Goal: Information Seeking & Learning: Learn about a topic

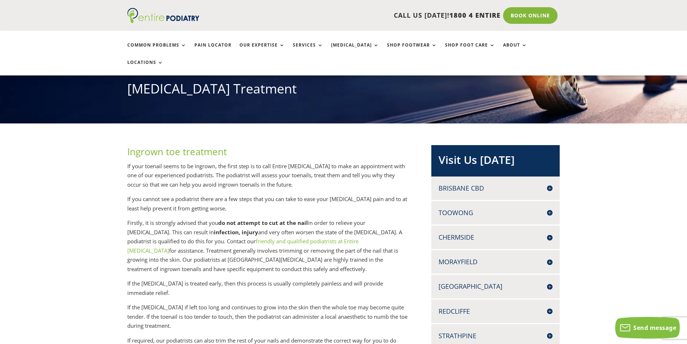
scroll to position [115, 0]
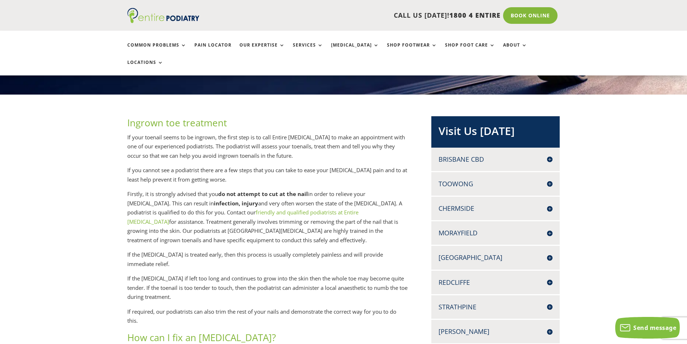
click at [468, 253] on h4 "[GEOGRAPHIC_DATA]" at bounding box center [496, 257] width 114 height 9
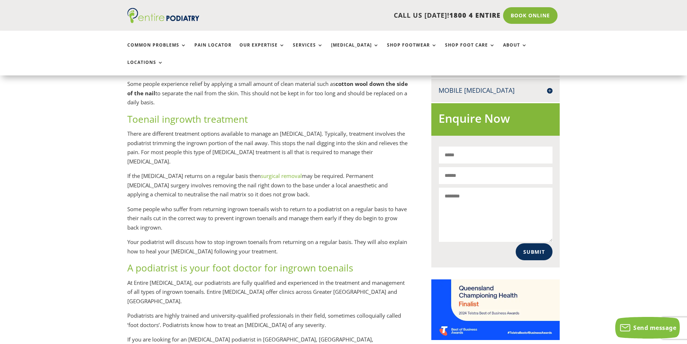
scroll to position [491, 0]
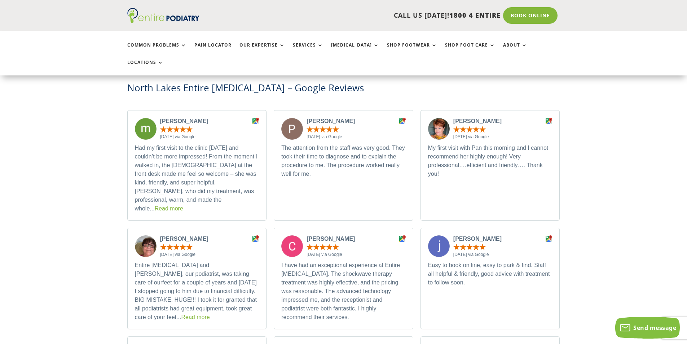
scroll to position [1992, 0]
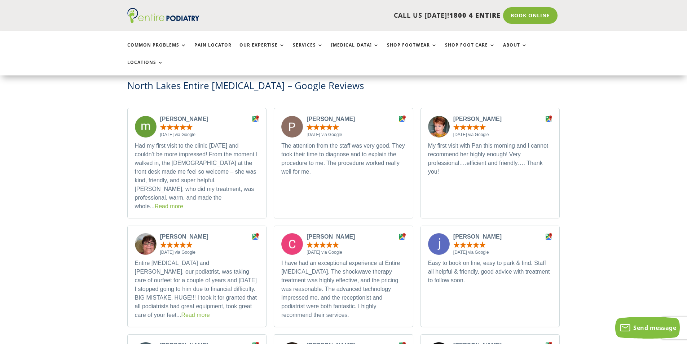
click at [181, 312] on link "Read more" at bounding box center [195, 315] width 29 height 6
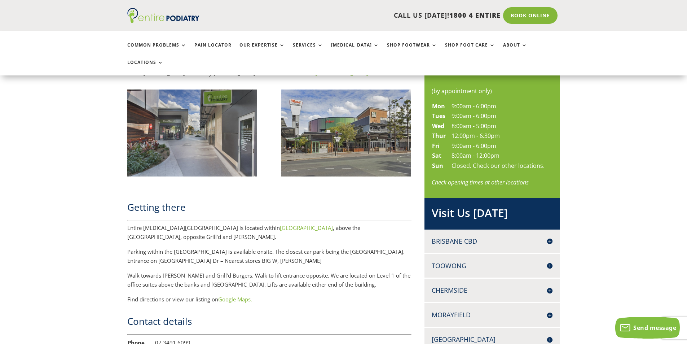
scroll to position [346, 0]
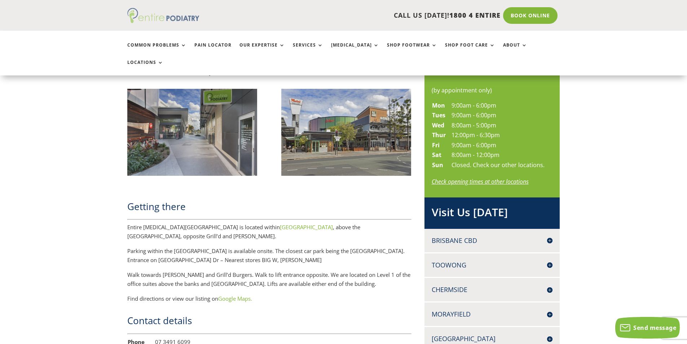
drag, startPoint x: 189, startPoint y: 19, endPoint x: 151, endPoint y: 19, distance: 38.6
click at [151, 19] on div at bounding box center [177, 15] width 100 height 15
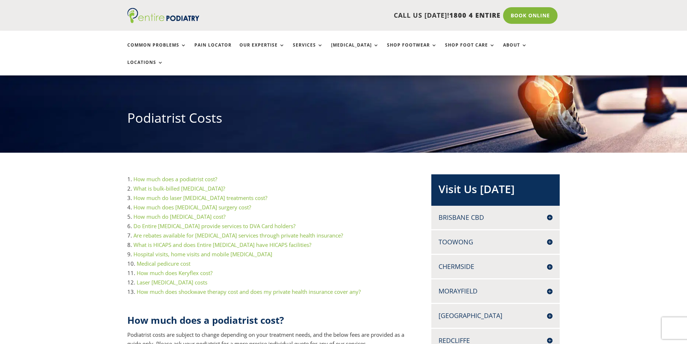
scroll to position [58, 0]
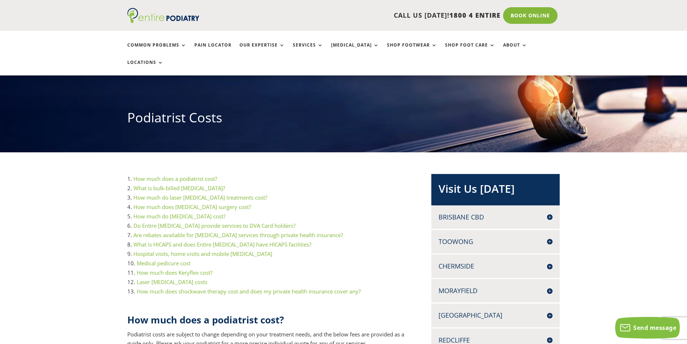
click at [184, 175] on link "How much does a podiatrist cost?" at bounding box center [176, 178] width 84 height 7
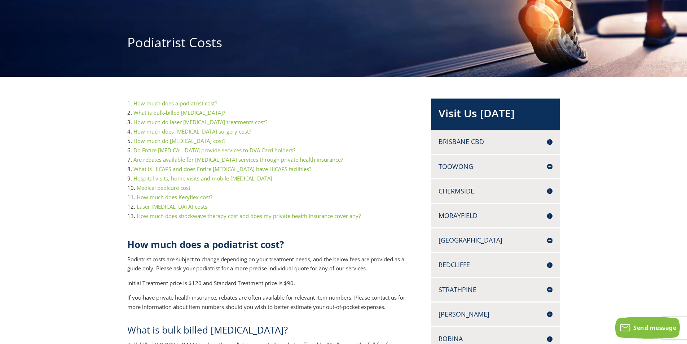
scroll to position [0, 0]
